Goal: Entertainment & Leisure: Consume media (video, audio)

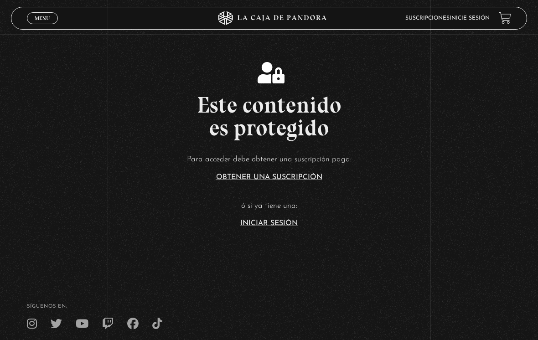
click at [274, 227] on link "Iniciar Sesión" at bounding box center [268, 223] width 57 height 7
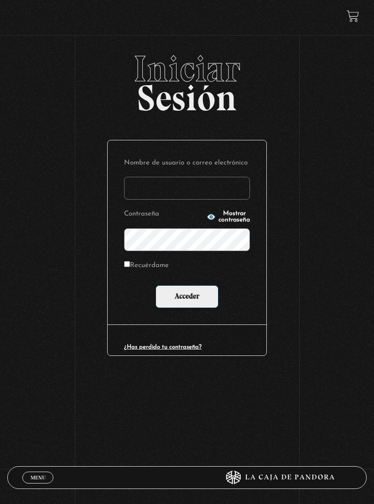
type input "[EMAIL_ADDRESS][DOMAIN_NAME]"
click at [187, 297] on input "Acceder" at bounding box center [186, 296] width 63 height 23
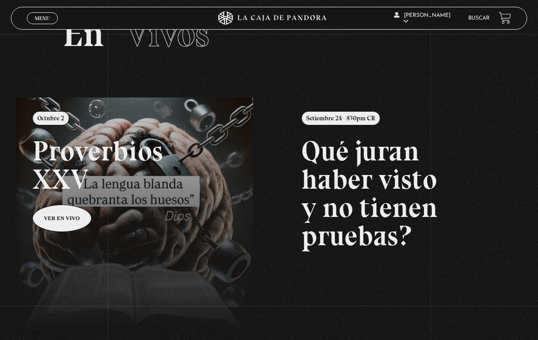
scroll to position [42, 0]
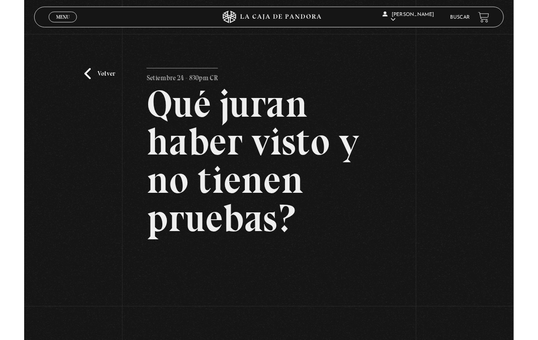
scroll to position [159, 0]
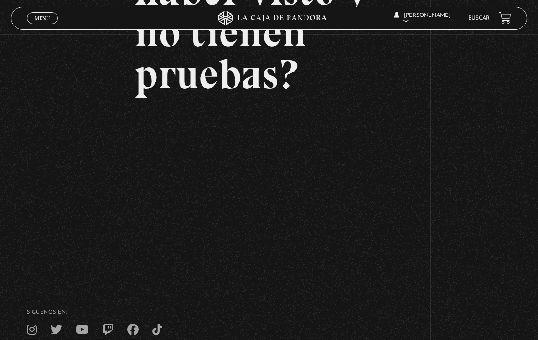
click at [48, 21] on span "Menu" at bounding box center [42, 18] width 15 height 5
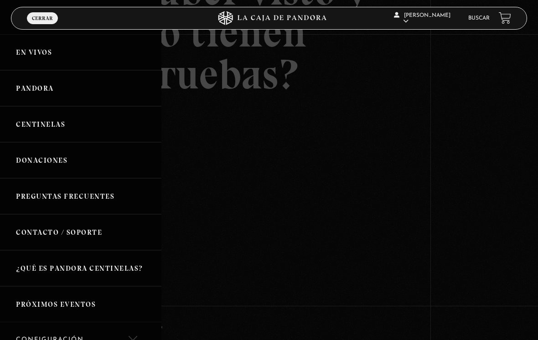
click at [75, 57] on link "En vivos" at bounding box center [80, 52] width 161 height 36
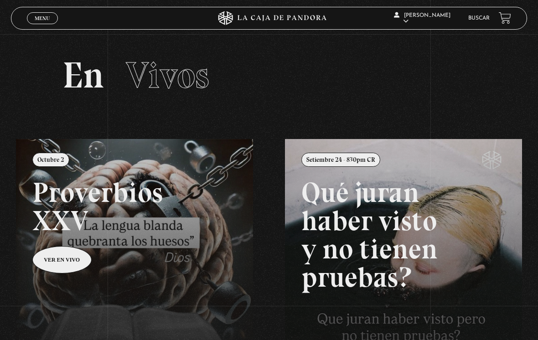
click at [39, 24] on span "Cerrar" at bounding box center [42, 26] width 21 height 6
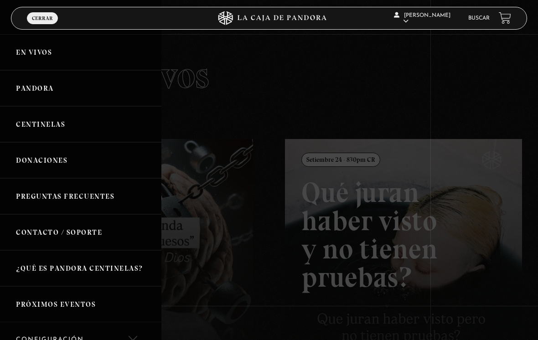
click at [227, 177] on div at bounding box center [269, 170] width 538 height 340
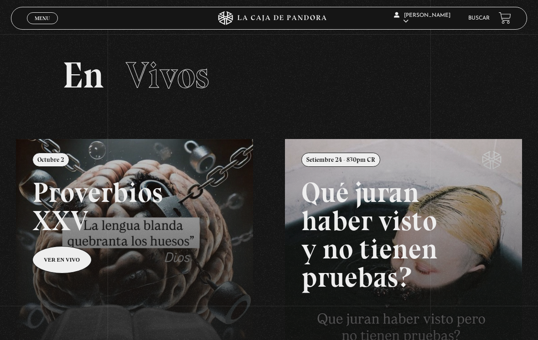
click at [36, 21] on span "Menu" at bounding box center [42, 18] width 15 height 5
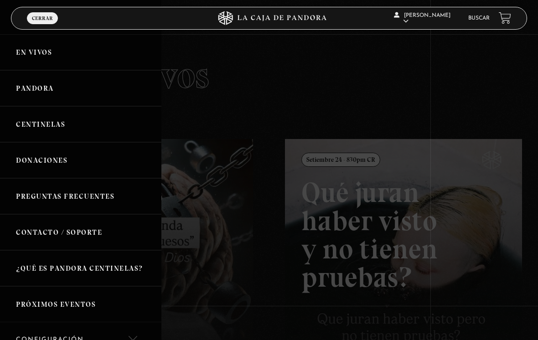
click at [26, 92] on link "Pandora" at bounding box center [80, 88] width 161 height 36
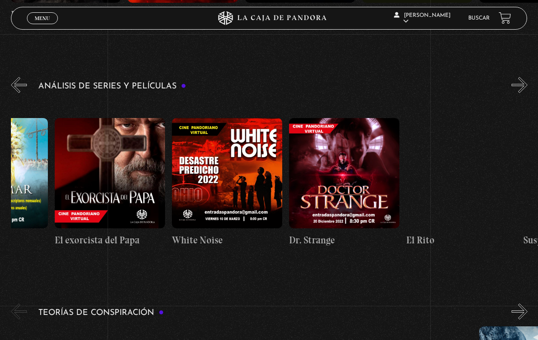
scroll to position [0, 661]
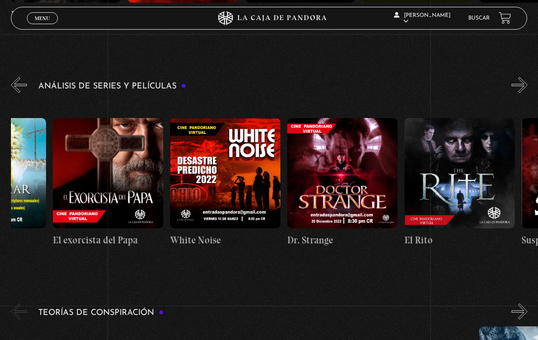
click at [354, 175] on figure at bounding box center [342, 173] width 110 height 110
